Goal: Task Accomplishment & Management: Use online tool/utility

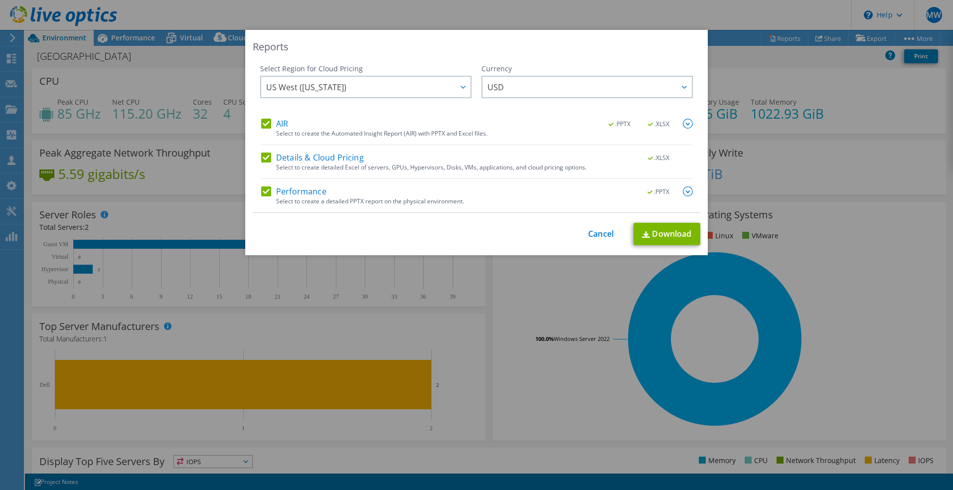
select select "USD"
click at [456, 93] on div at bounding box center [462, 87] width 16 height 20
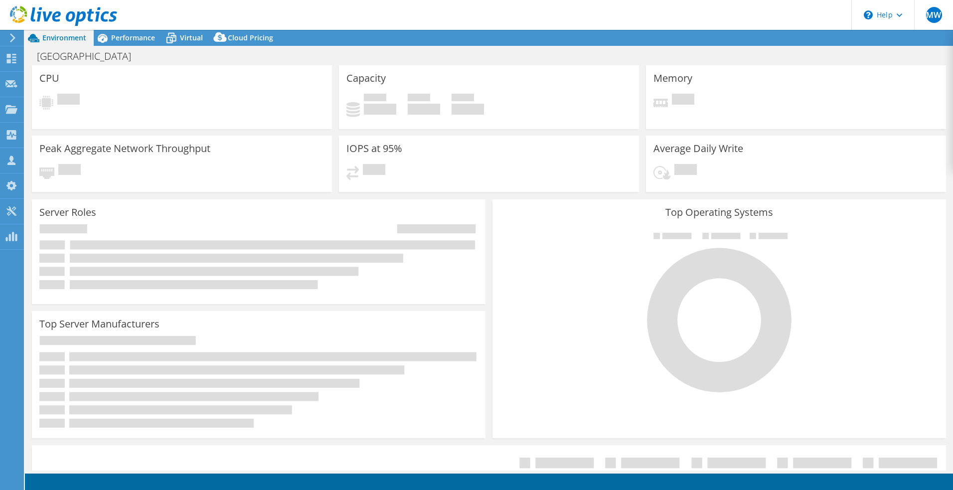
select select "USD"
select select "USWest"
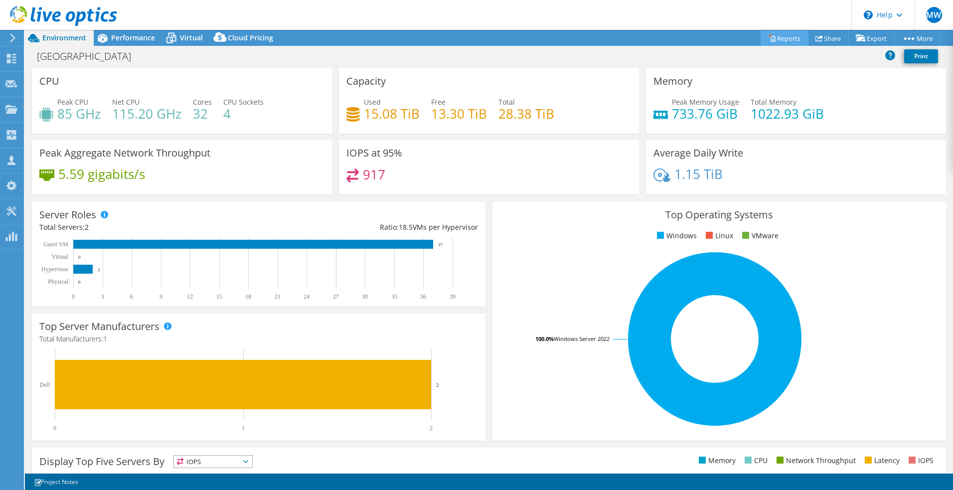
click at [786, 40] on link "Reports" at bounding box center [784, 37] width 48 height 15
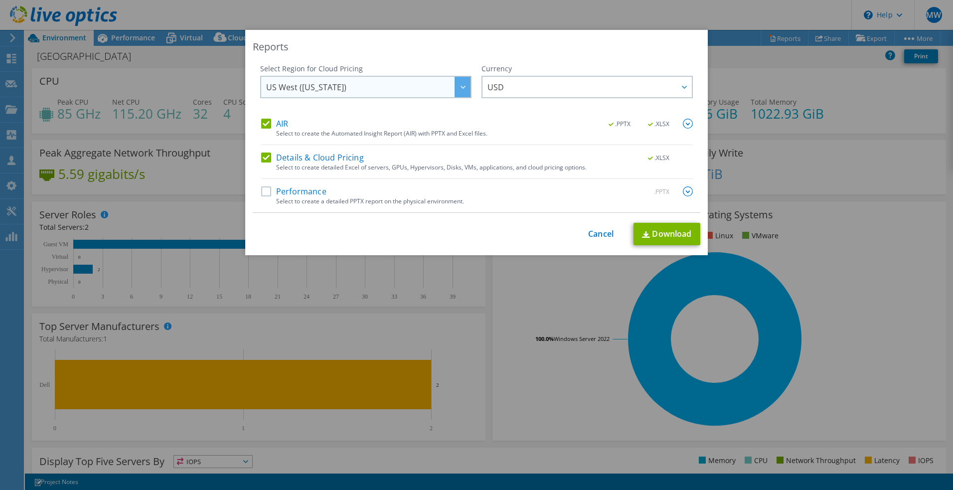
click at [385, 91] on span "US West ([US_STATE])" at bounding box center [368, 87] width 204 height 20
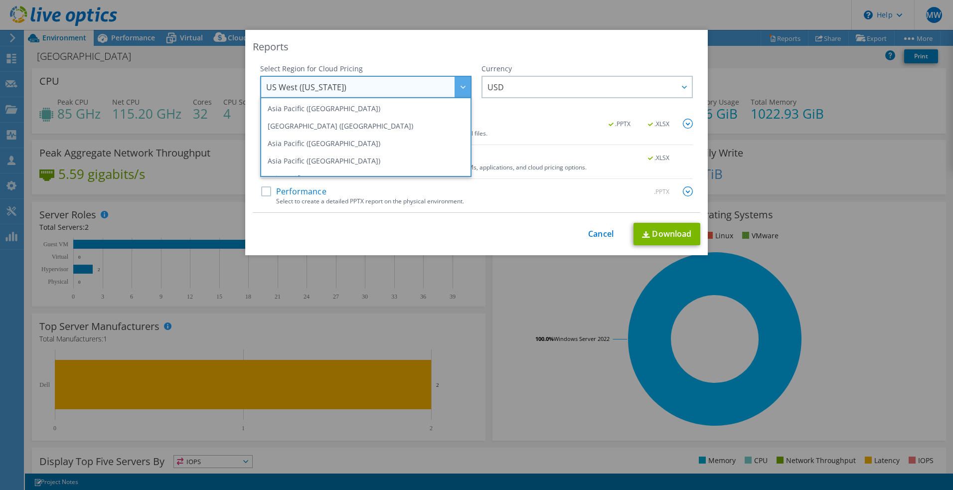
click at [413, 56] on div "Reports Select Region for Cloud Pricing Asia Pacific (Hong Kong) Asia Pacific (…" at bounding box center [476, 142] width 462 height 225
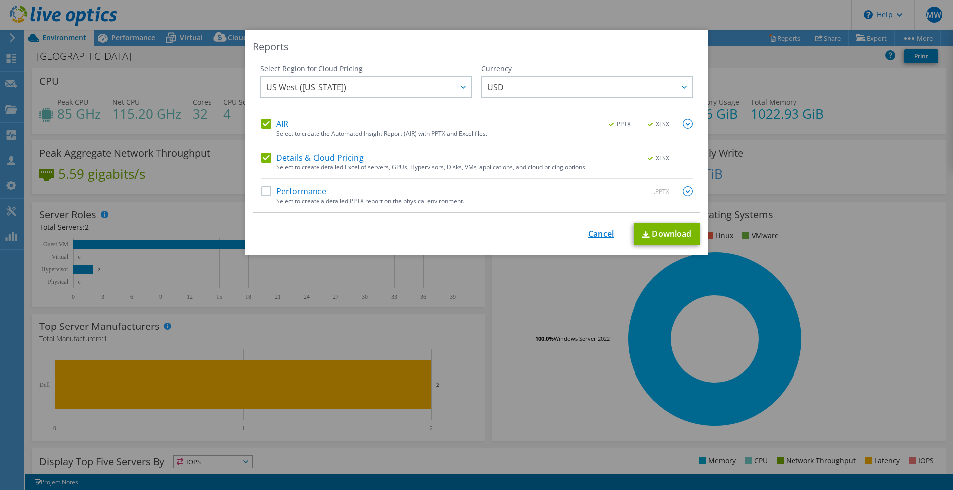
click at [607, 237] on link "Cancel" at bounding box center [600, 233] width 25 height 9
